Goal: Find specific page/section: Find specific page/section

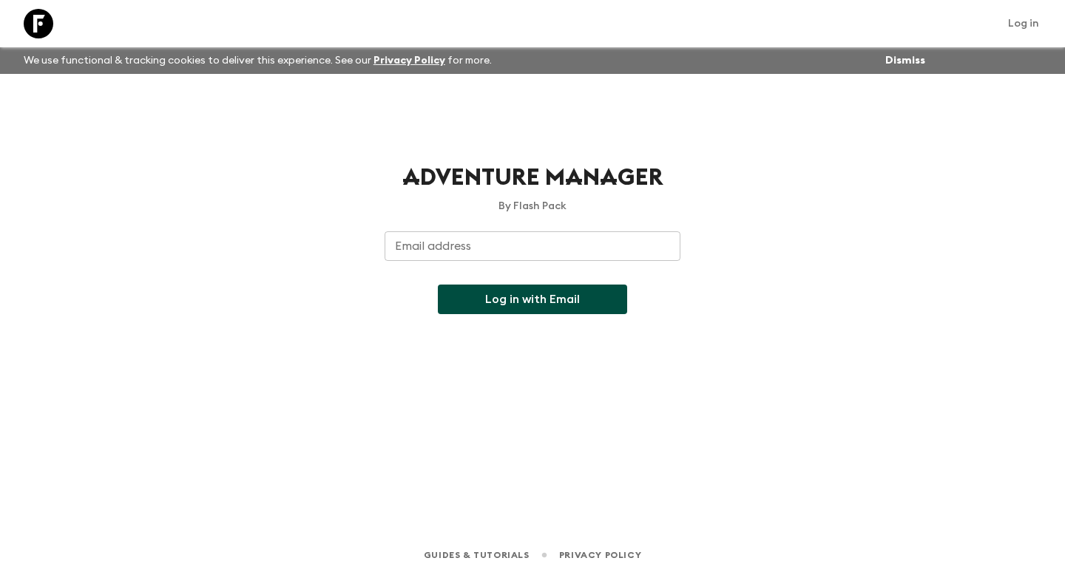
click at [521, 263] on div "Email address Email address ​" at bounding box center [533, 254] width 296 height 47
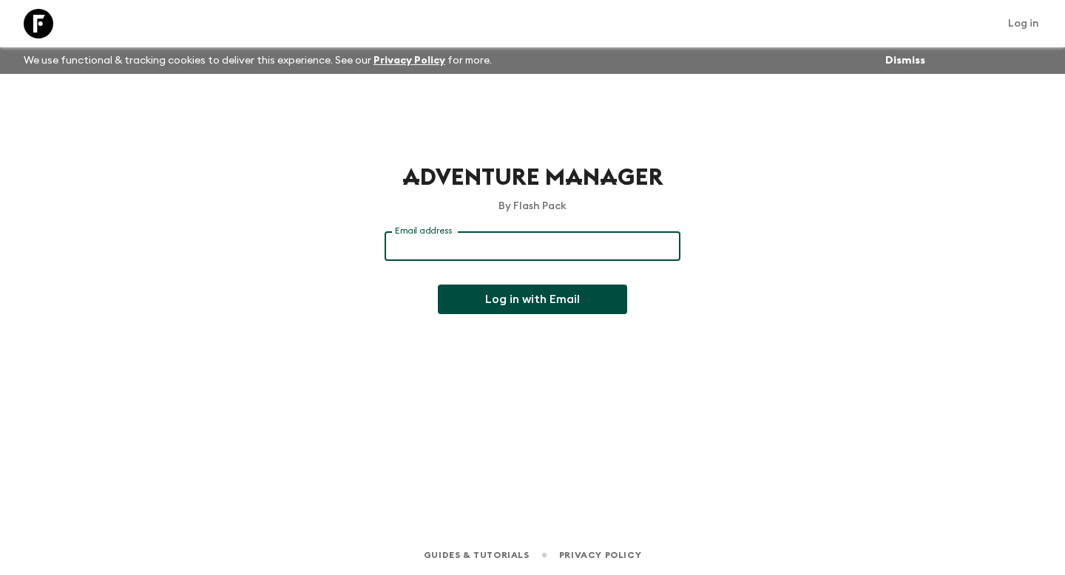
click at [521, 256] on input "Email address" at bounding box center [533, 246] width 296 height 30
type input "[PERSON_NAME][EMAIL_ADDRESS][DOMAIN_NAME]"
click at [438, 285] on button "Log in with Email" at bounding box center [532, 300] width 189 height 30
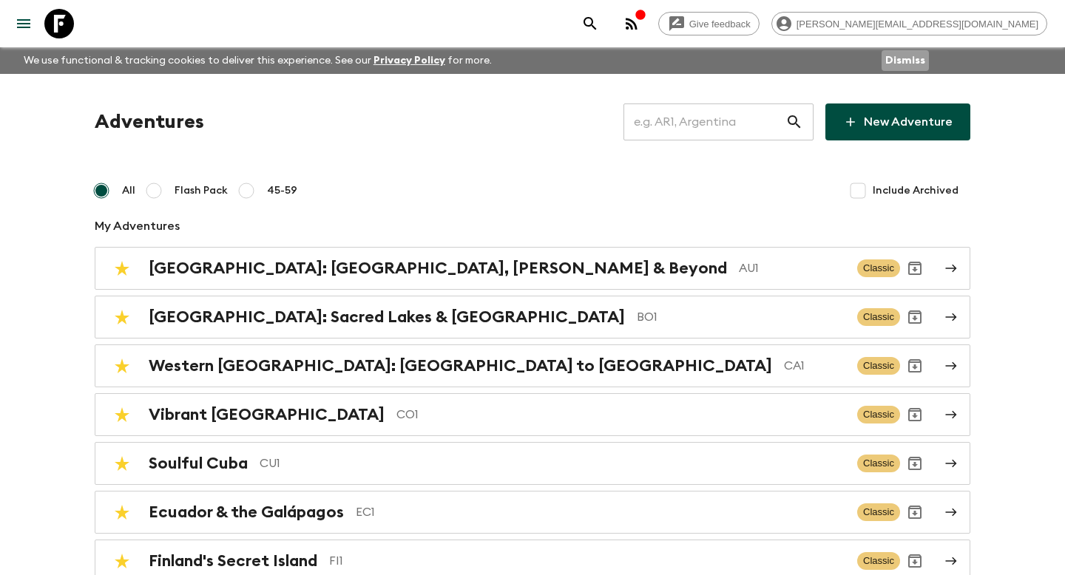
click at [906, 63] on button "Dismiss" at bounding box center [905, 60] width 47 height 21
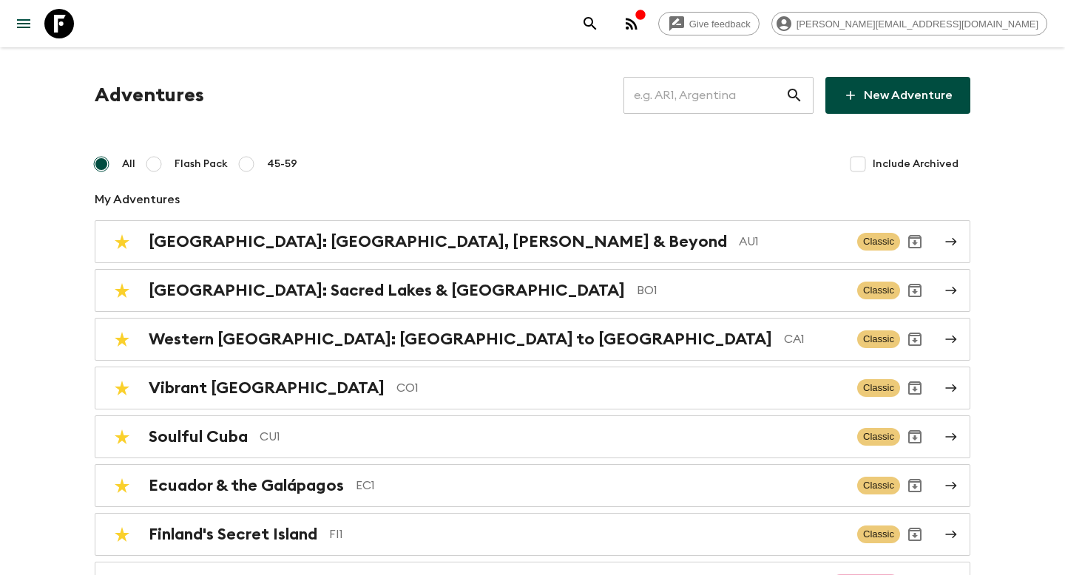
click at [754, 95] on input "text" at bounding box center [704, 95] width 162 height 41
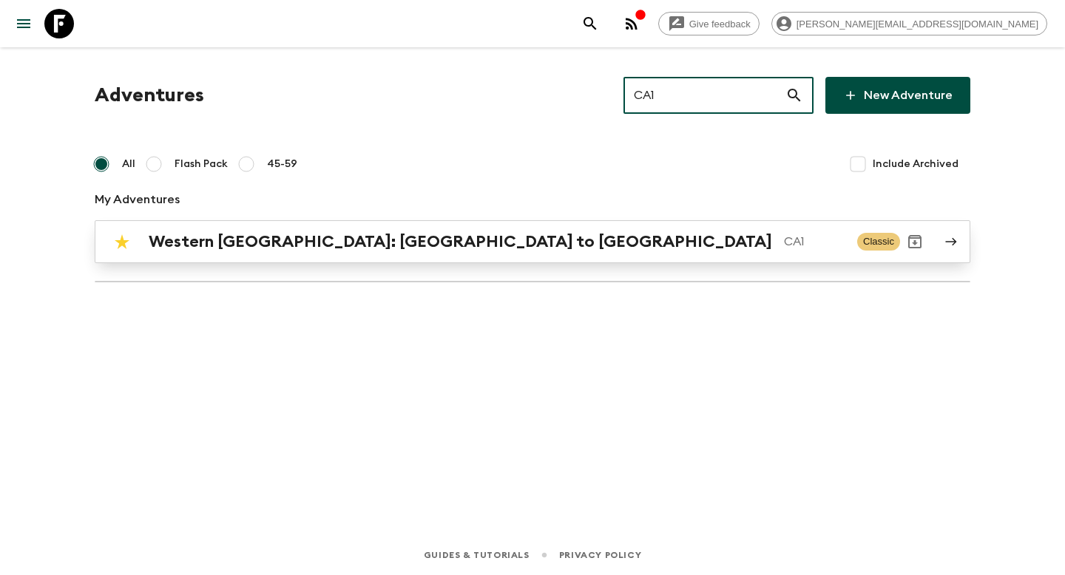
type input "CA1"
click at [541, 251] on div "[GEOGRAPHIC_DATA]: [GEOGRAPHIC_DATA] to [GEOGRAPHIC_DATA]" at bounding box center [497, 241] width 697 height 19
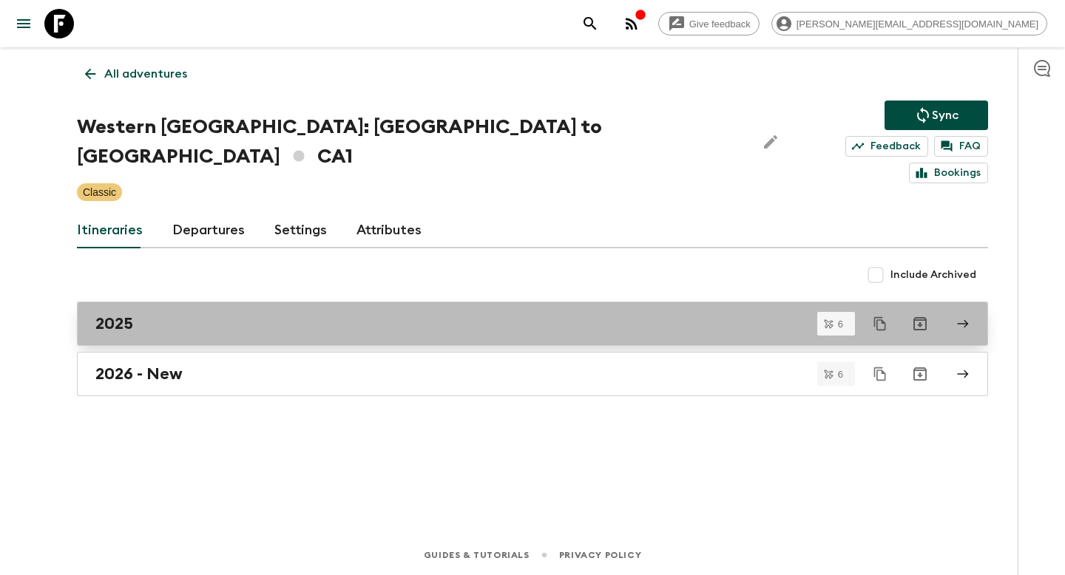
click at [178, 314] on div "2025" at bounding box center [518, 323] width 846 height 19
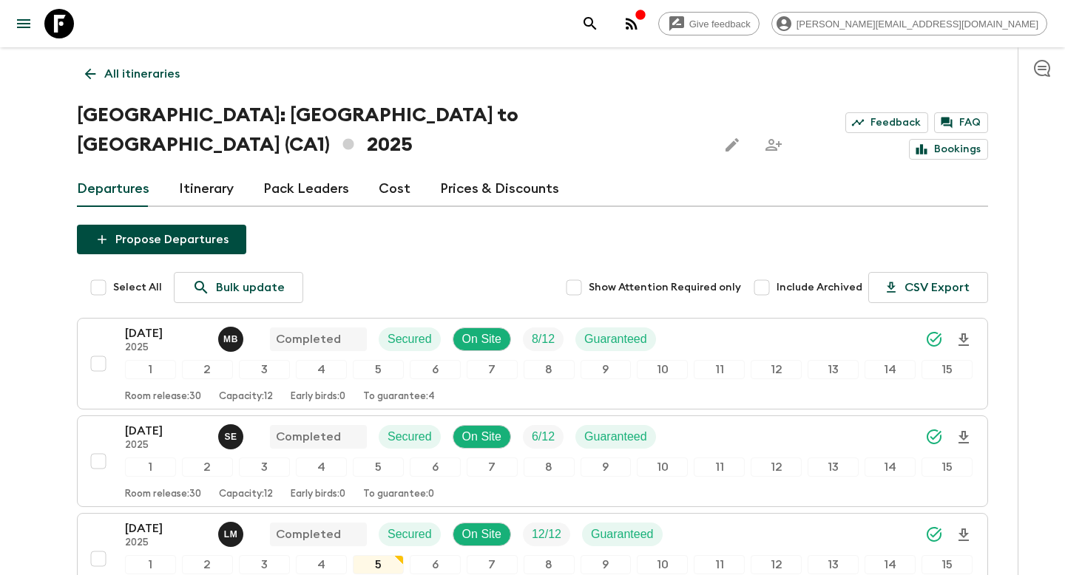
drag, startPoint x: 177, startPoint y: 305, endPoint x: 373, endPoint y: 218, distance: 214.5
click at [372, 225] on div "Propose Departures Select All Bulk update Show Attention Required only Include …" at bounding box center [532, 579] width 911 height 709
click at [172, 173] on div "Departures Itinerary Pack Leaders Cost Prices & Discounts" at bounding box center [532, 190] width 911 height 36
click at [199, 172] on link "Itinerary" at bounding box center [206, 190] width 55 height 36
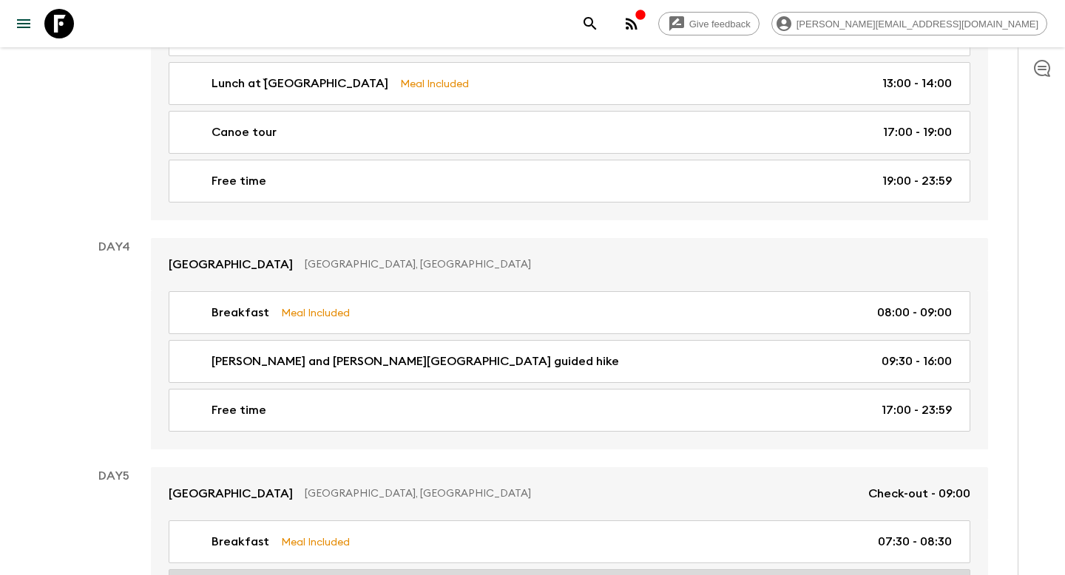
scroll to position [973, 0]
